Goal: Task Accomplishment & Management: Manage account settings

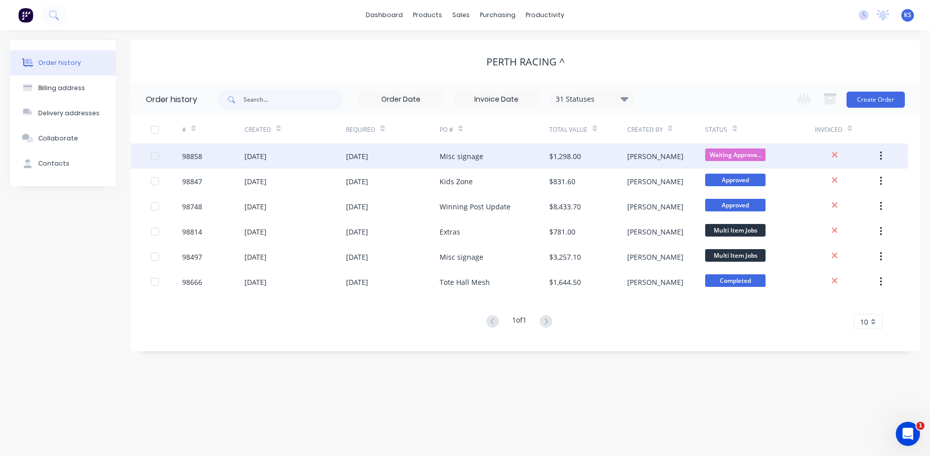
click at [264, 154] on div "[DATE]" at bounding box center [255, 156] width 22 height 11
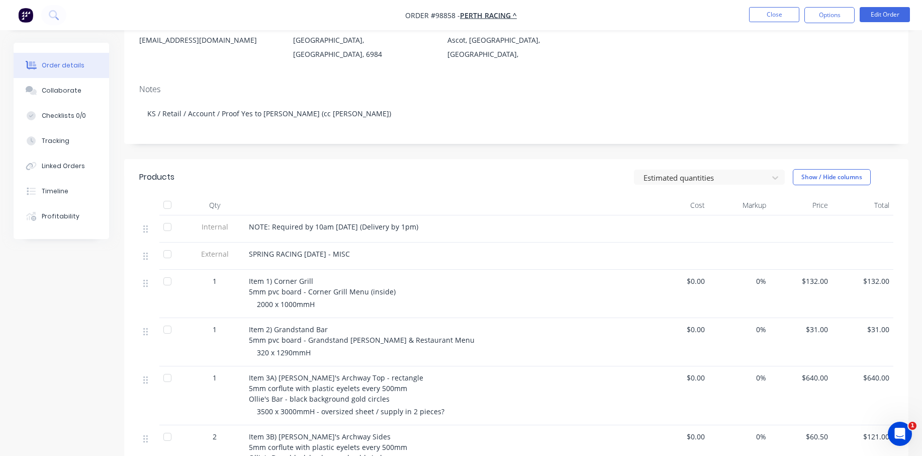
scroll to position [151, 0]
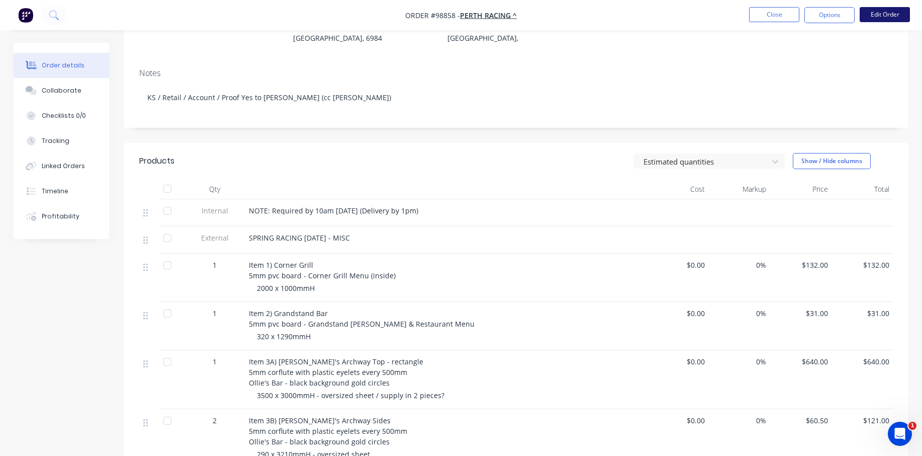
click at [889, 11] on button "Edit Order" at bounding box center [885, 14] width 50 height 15
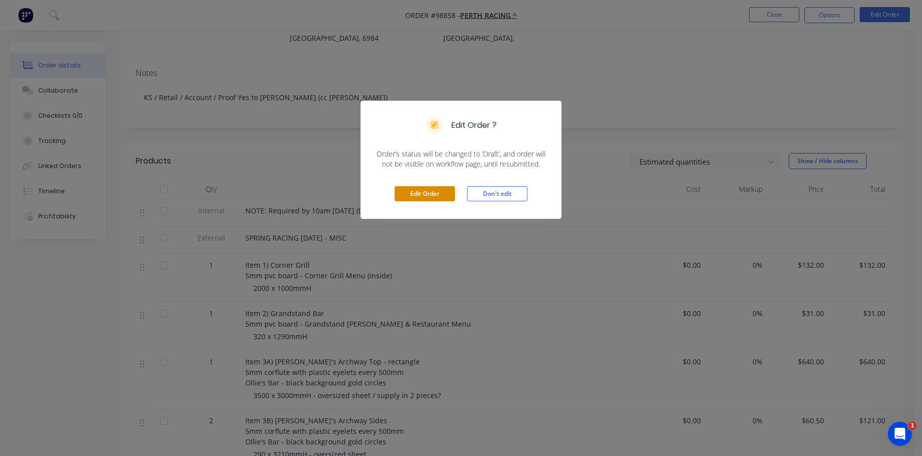
click at [446, 195] on button "Edit Order" at bounding box center [425, 193] width 60 height 15
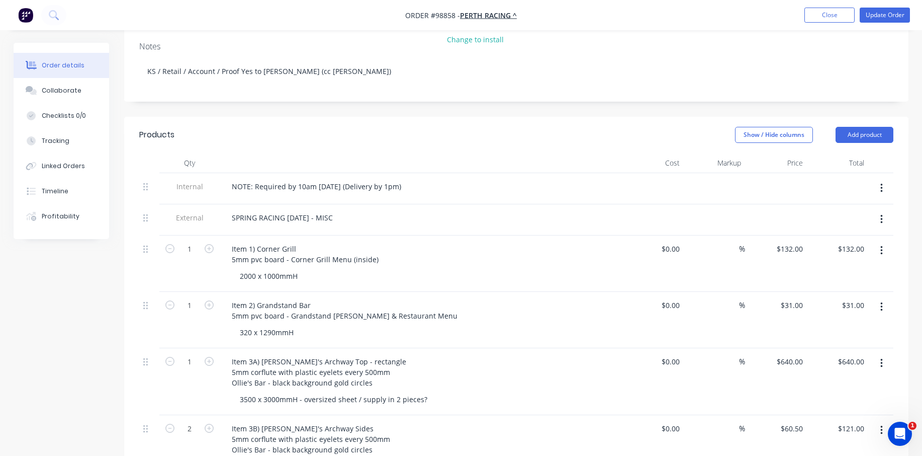
scroll to position [161, 0]
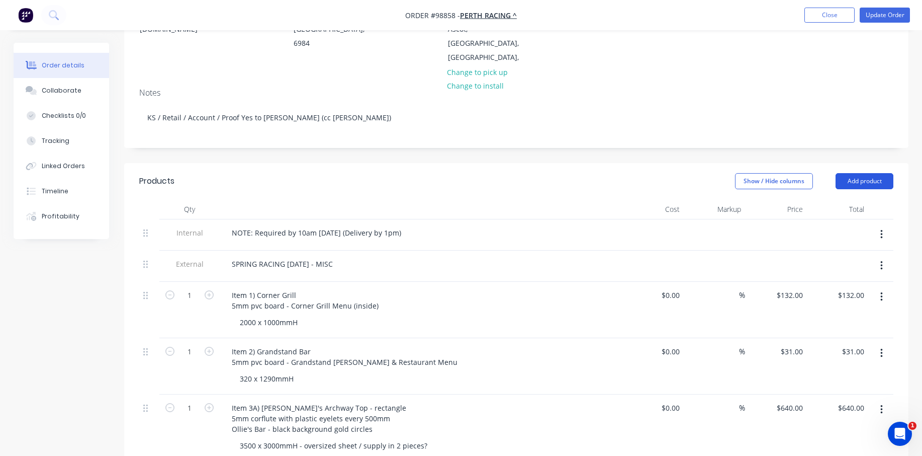
click at [854, 173] on button "Add product" at bounding box center [865, 181] width 58 height 16
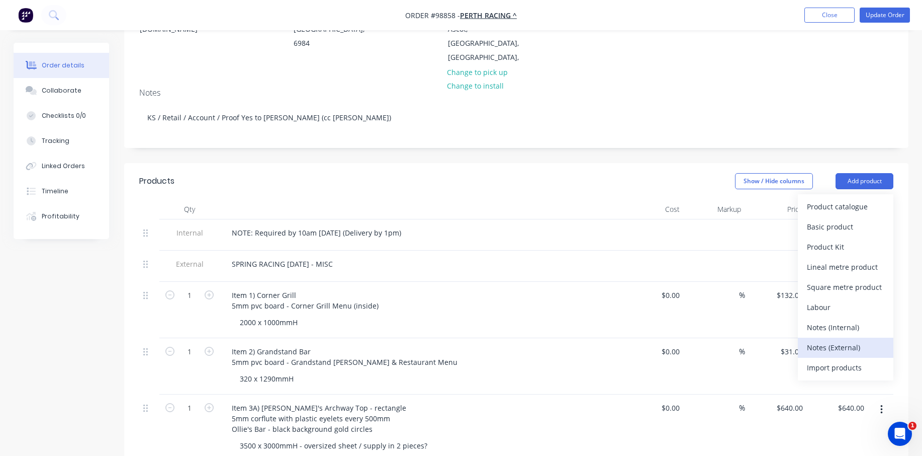
click at [822, 340] on div "Notes (External)" at bounding box center [845, 347] width 77 height 15
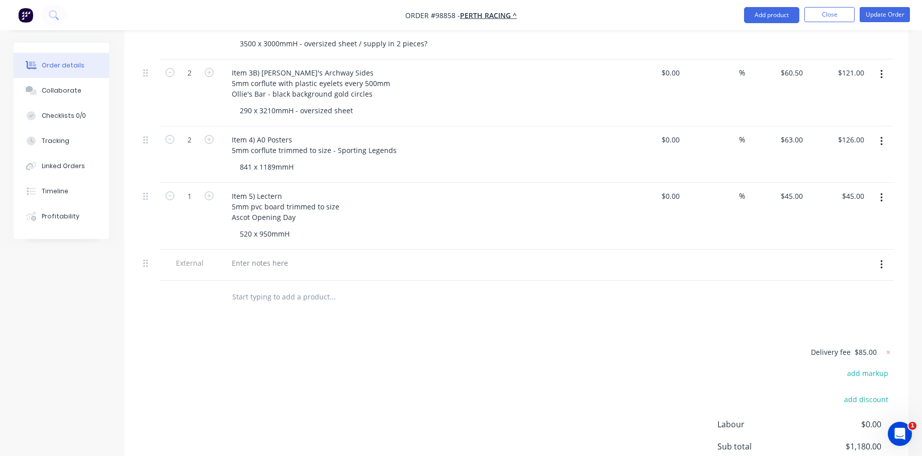
scroll to position [563, 0]
click at [249, 255] on div at bounding box center [260, 262] width 72 height 15
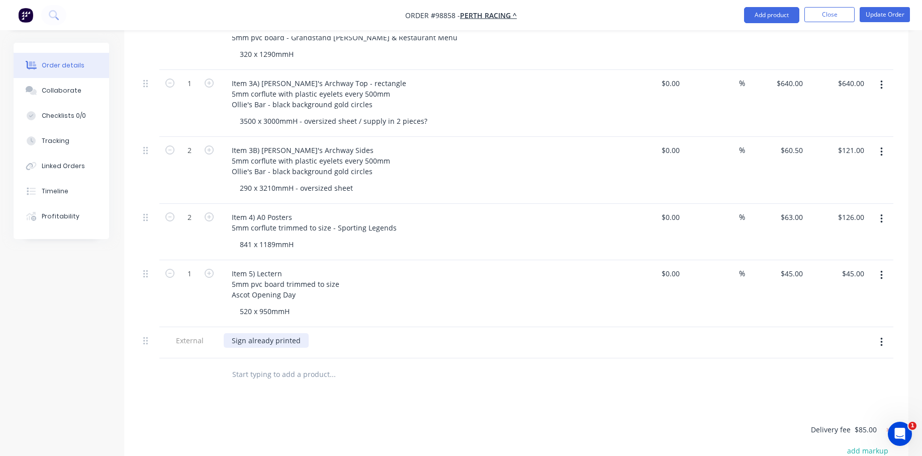
scroll to position [547, 0]
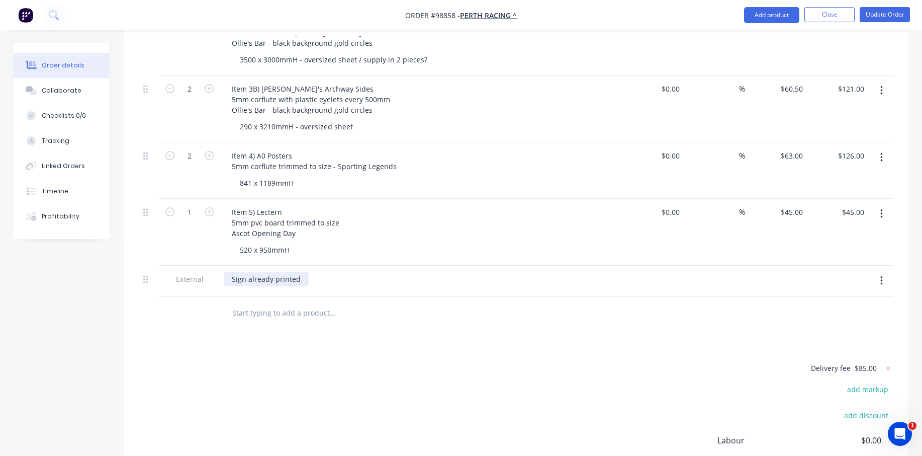
click at [231, 272] on div "Sign already printed" at bounding box center [266, 279] width 85 height 15
click at [365, 272] on div "Item 1 Corner Grill sign already printed" at bounding box center [298, 279] width 149 height 15
click at [255, 272] on div "Item 1 Corner Grill sign already printed" at bounding box center [298, 279] width 149 height 15
click at [336, 272] on div "Corner Grill sign already printed" at bounding box center [287, 279] width 126 height 15
drag, startPoint x: 435, startPoint y: 265, endPoint x: 193, endPoint y: 260, distance: 242.9
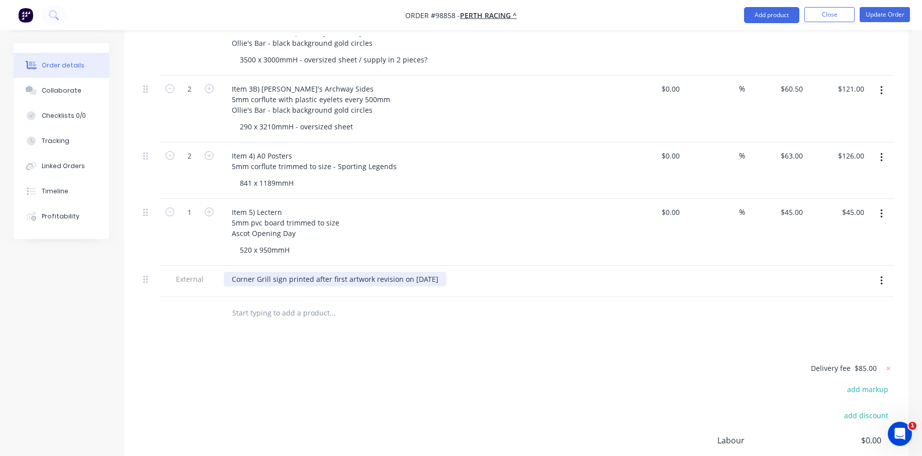
click at [193, 266] on div "External Corner Grill sign printed after first artwork revision on [DATE]" at bounding box center [516, 281] width 754 height 31
copy div "Corner Grill sign printed after first artwork revision on [DATE]"
click at [252, 312] on div at bounding box center [401, 313] width 362 height 33
click at [256, 303] on input "text" at bounding box center [332, 313] width 201 height 20
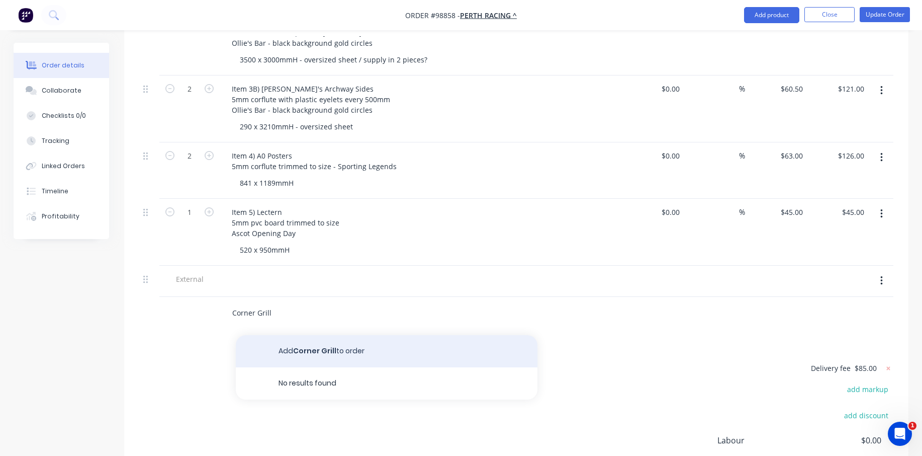
type input "Corner Grill"
click at [272, 335] on button "Add Corner Grill to order" at bounding box center [387, 351] width 302 height 32
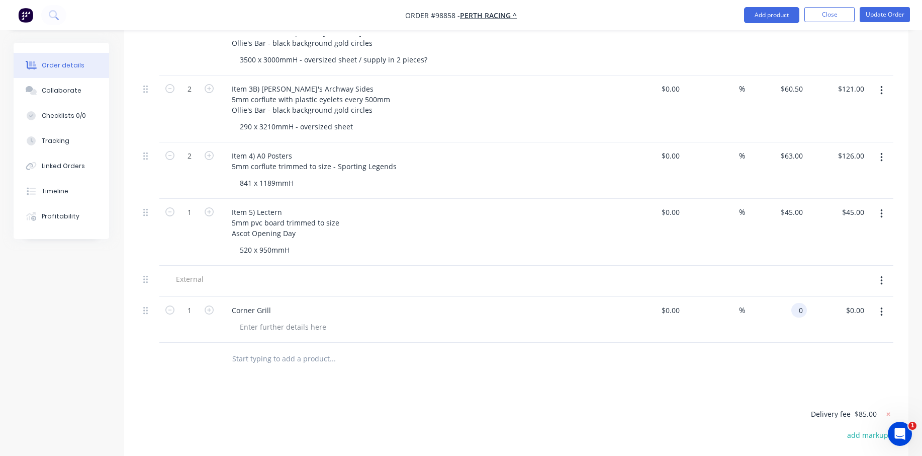
click at [792, 303] on div "0 0" at bounding box center [800, 310] width 16 height 15
type input "$132.00"
click at [317, 303] on div "Corner Grill" at bounding box center [421, 310] width 394 height 15
click at [270, 303] on div "Corner Grill" at bounding box center [251, 310] width 55 height 15
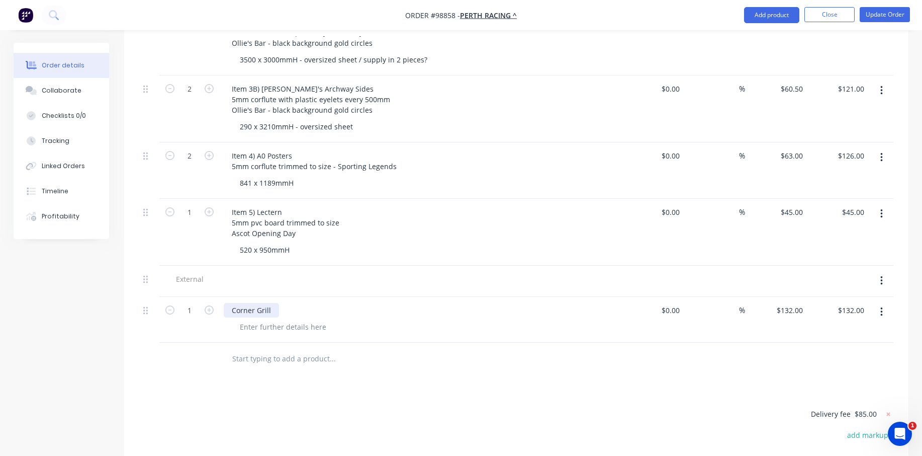
click at [270, 303] on div "Corner Grill" at bounding box center [251, 310] width 55 height 15
paste div
click at [270, 303] on div "Corner GrillCorner Grill sign printed after first artwork revision on [DATE]" at bounding box center [355, 310] width 262 height 15
click at [430, 303] on div "Corner Grill sign printed after first artwork revision on [DATE]" at bounding box center [335, 310] width 223 height 15
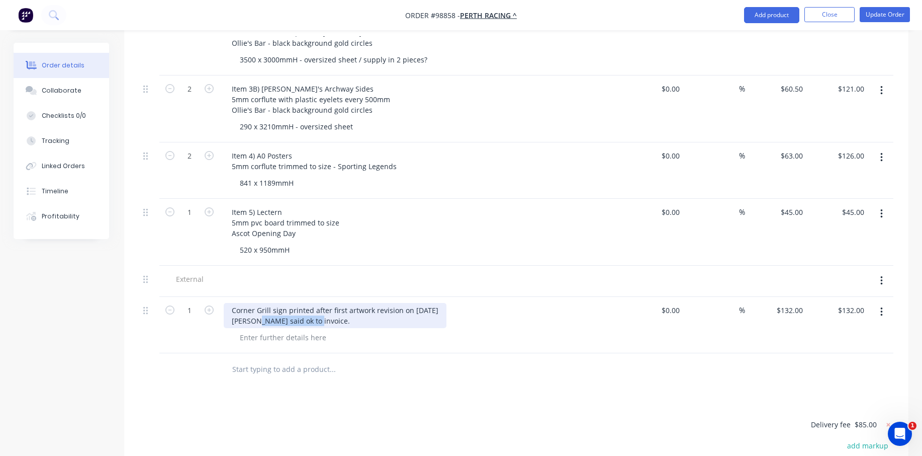
drag, startPoint x: 319, startPoint y: 307, endPoint x: 257, endPoint y: 307, distance: 61.4
click at [257, 307] on div "Corner Grill sign printed after first artwork revision on [DATE] [PERSON_NAME] …" at bounding box center [335, 315] width 223 height 25
click at [253, 306] on div "Corner Grill sign printed after first artwork revision on [DATE] [PERSON_NAME] …" at bounding box center [335, 315] width 223 height 25
click at [380, 303] on div "Corner Grill sign printed after first artwork revision on [DATE] [PERSON_NAME] …" at bounding box center [335, 315] width 223 height 25
click at [341, 372] on div "Products Show / Hide columns Add product Qty Cost Markup Price Total Internal N…" at bounding box center [516, 199] width 785 height 845
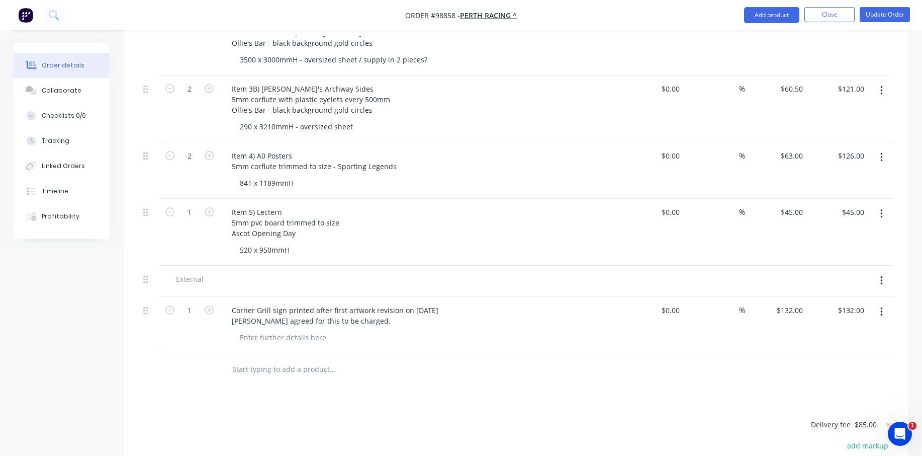
click at [884, 272] on button "button" at bounding box center [882, 281] width 24 height 18
click at [830, 320] on div "Delete" at bounding box center [845, 327] width 77 height 15
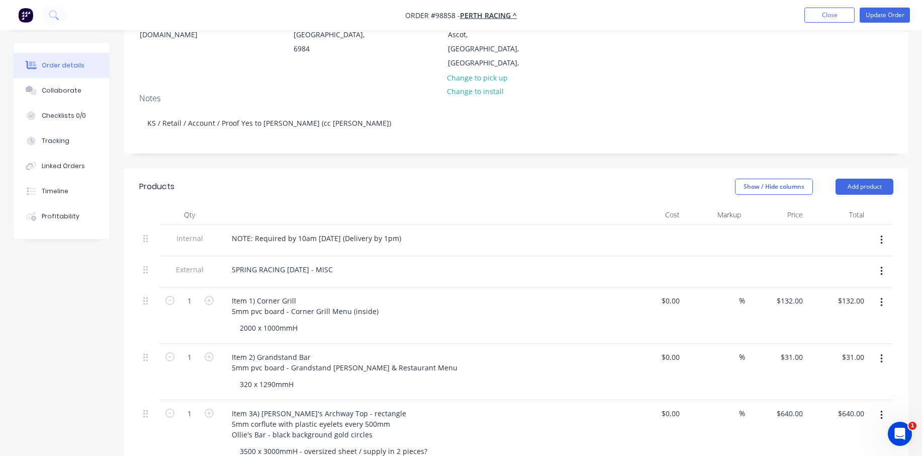
scroll to position [154, 0]
